Goal: Information Seeking & Learning: Learn about a topic

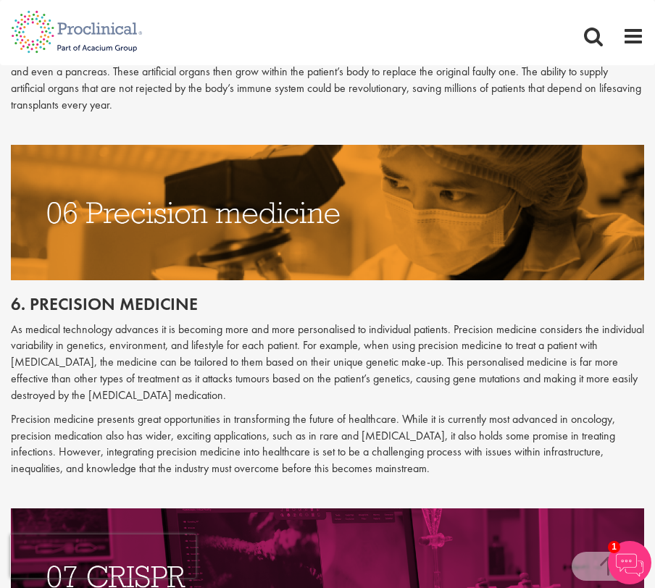
scroll to position [2703, 0]
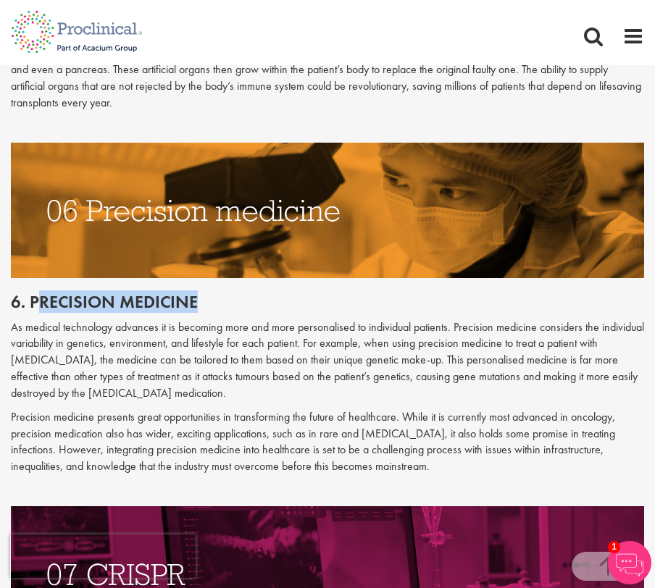
drag, startPoint x: 36, startPoint y: 306, endPoint x: 211, endPoint y: 306, distance: 174.6
click at [211, 306] on h2 "6. Precision medicine" at bounding box center [327, 302] width 633 height 19
click at [184, 306] on h2 "6. Precision medicine" at bounding box center [327, 302] width 633 height 19
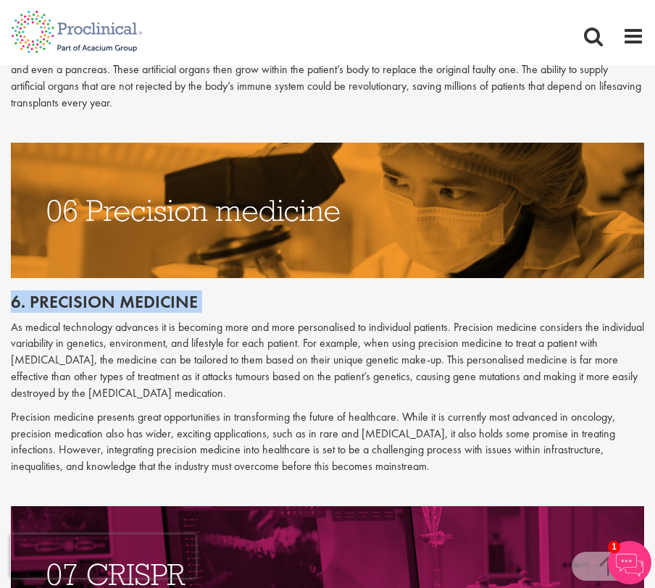
copy div "6. Precision medicine"
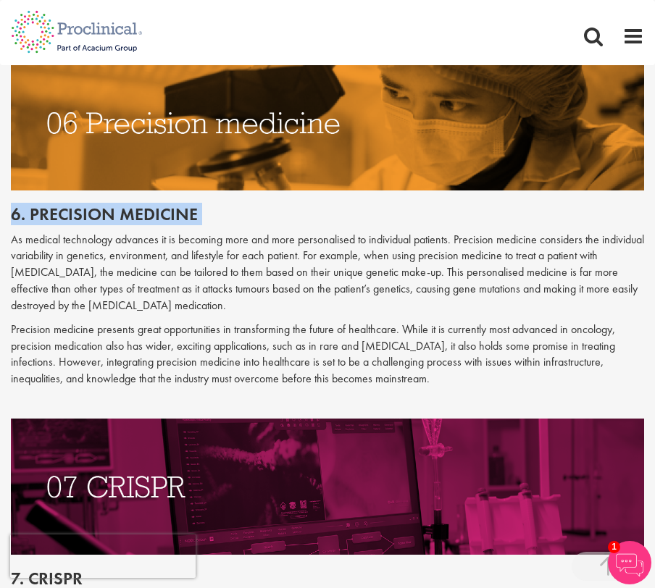
scroll to position [2735, 0]
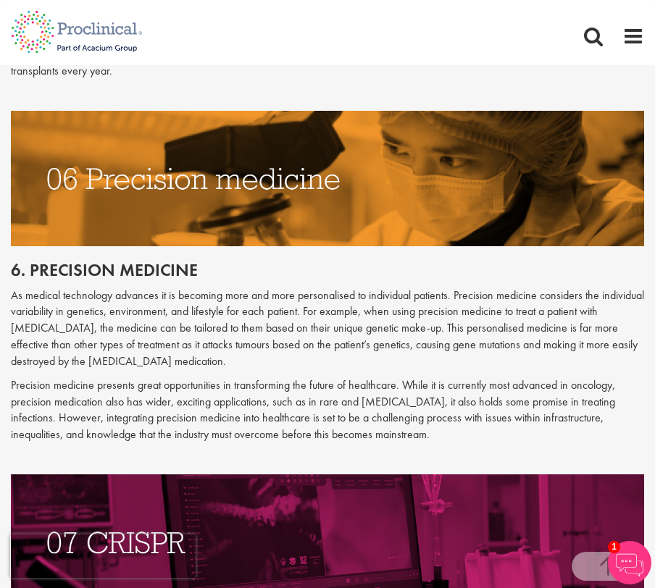
click at [582, 26] on div "Home Jobs About us Join us Contact Upload CV" at bounding box center [604, 36] width 80 height 22
click at [582, 33] on span at bounding box center [593, 36] width 22 height 22
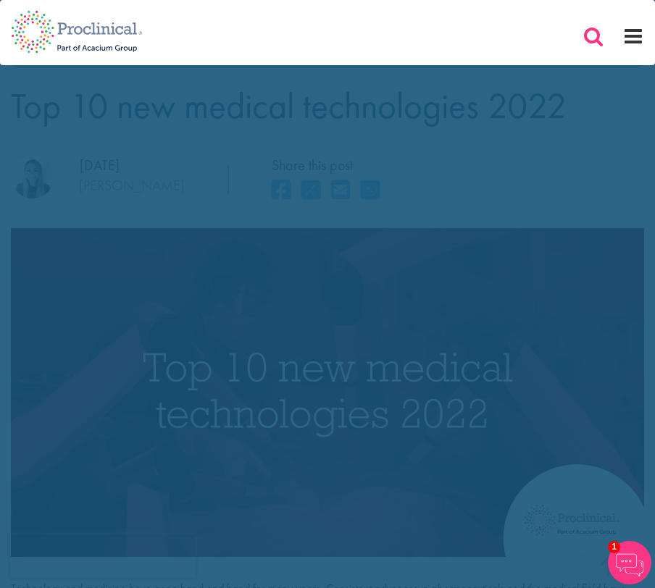
scroll to position [0, 0]
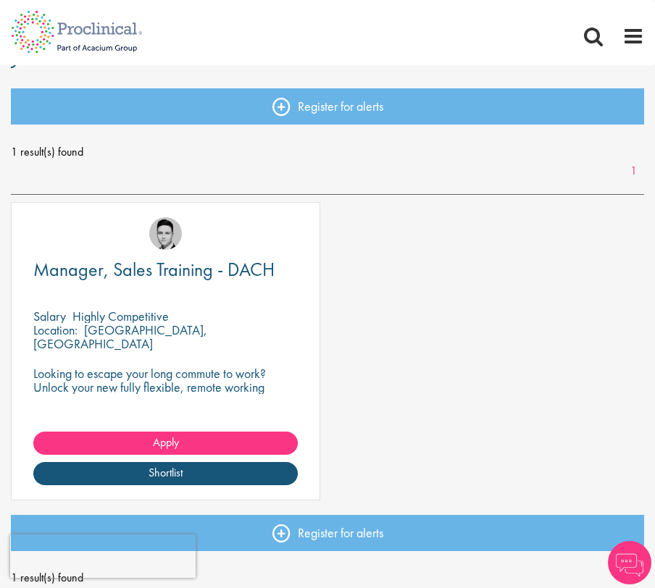
scroll to position [99, 0]
